Goal: Use online tool/utility

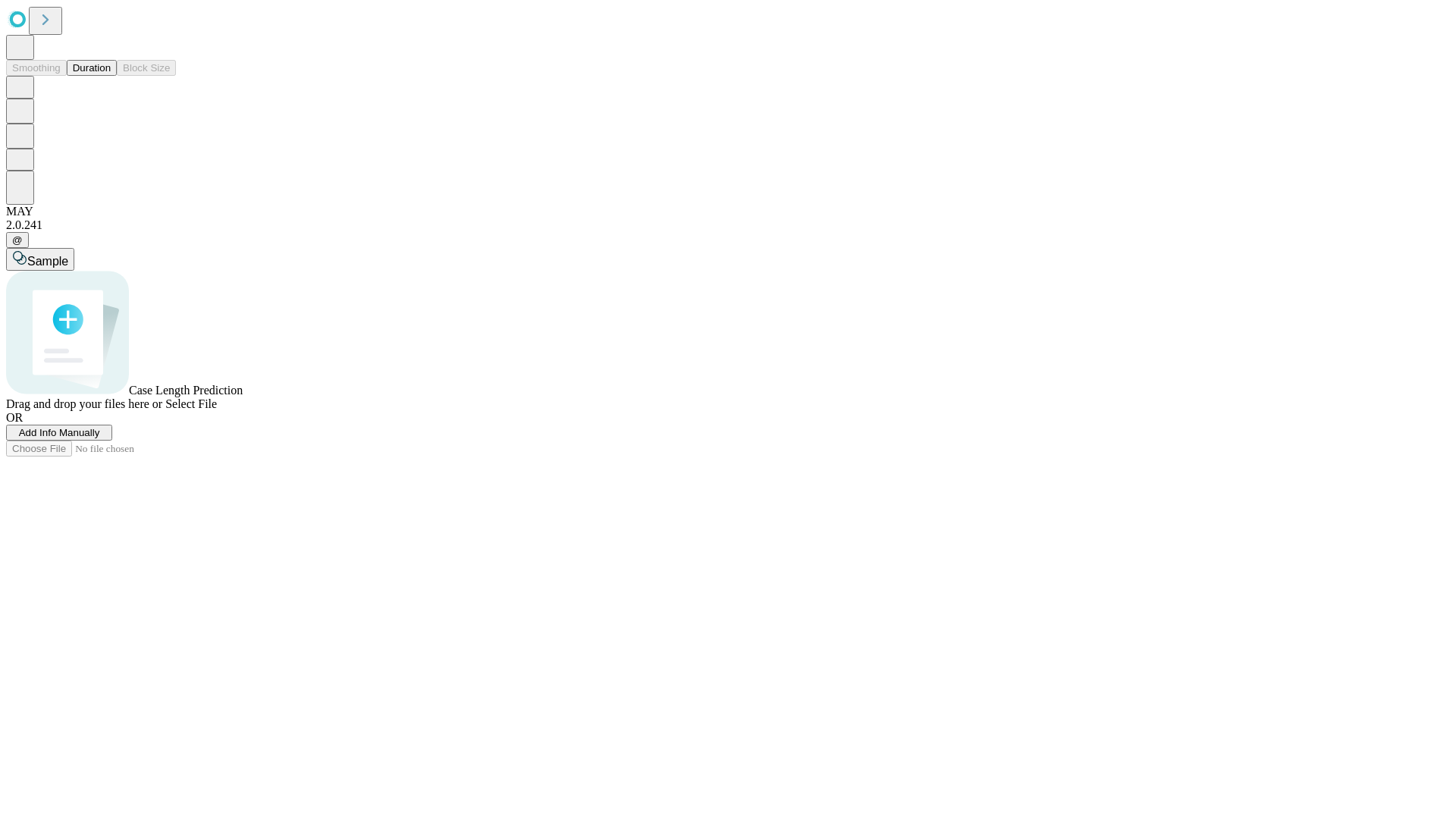
click at [111, 76] on button "Duration" at bounding box center [92, 68] width 50 height 16
click at [217, 410] on span "Select File" at bounding box center [191, 404] width 52 height 13
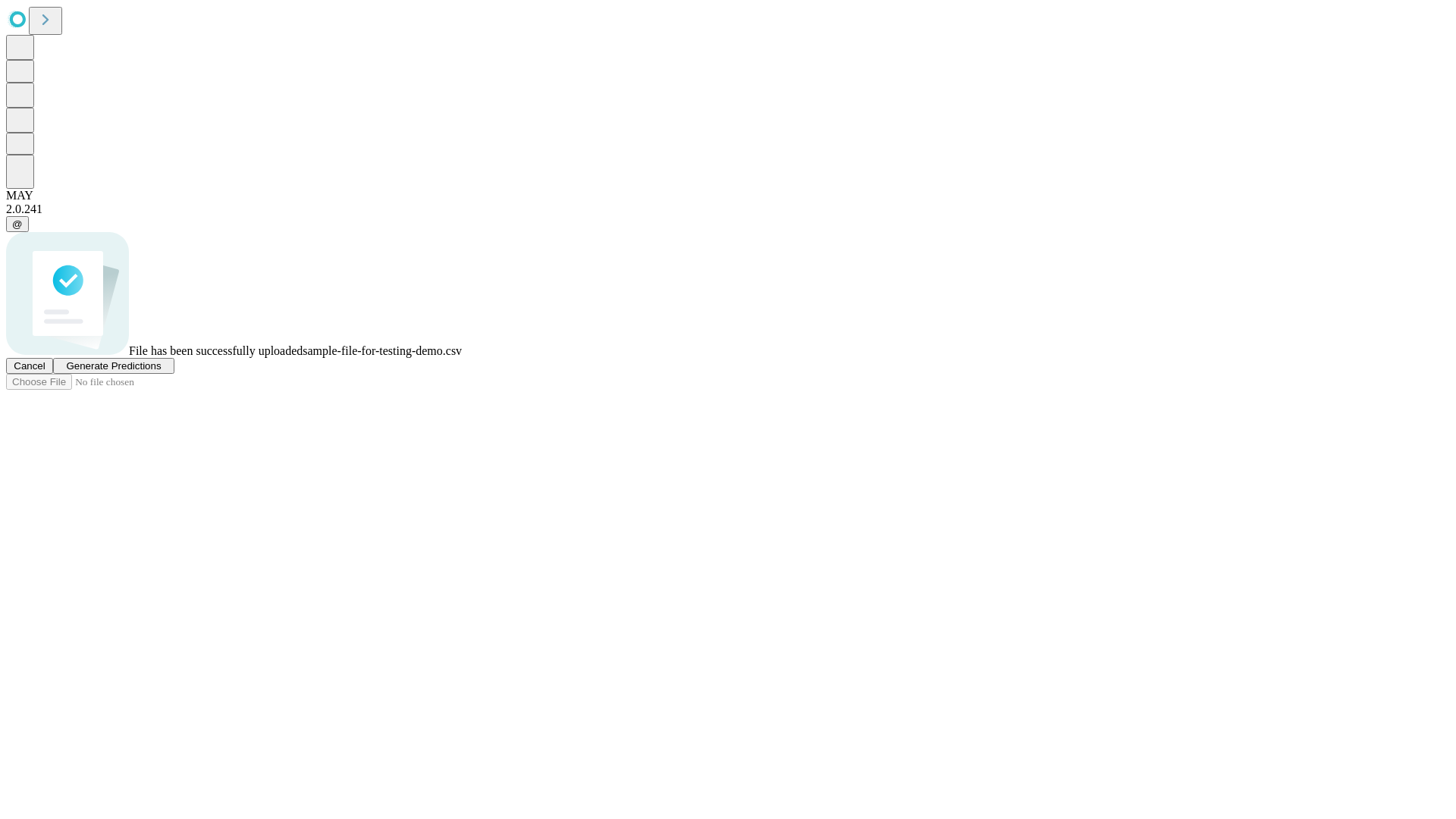
click at [161, 372] on span "Generate Predictions" at bounding box center [113, 366] width 95 height 11
